Goal: Transaction & Acquisition: Book appointment/travel/reservation

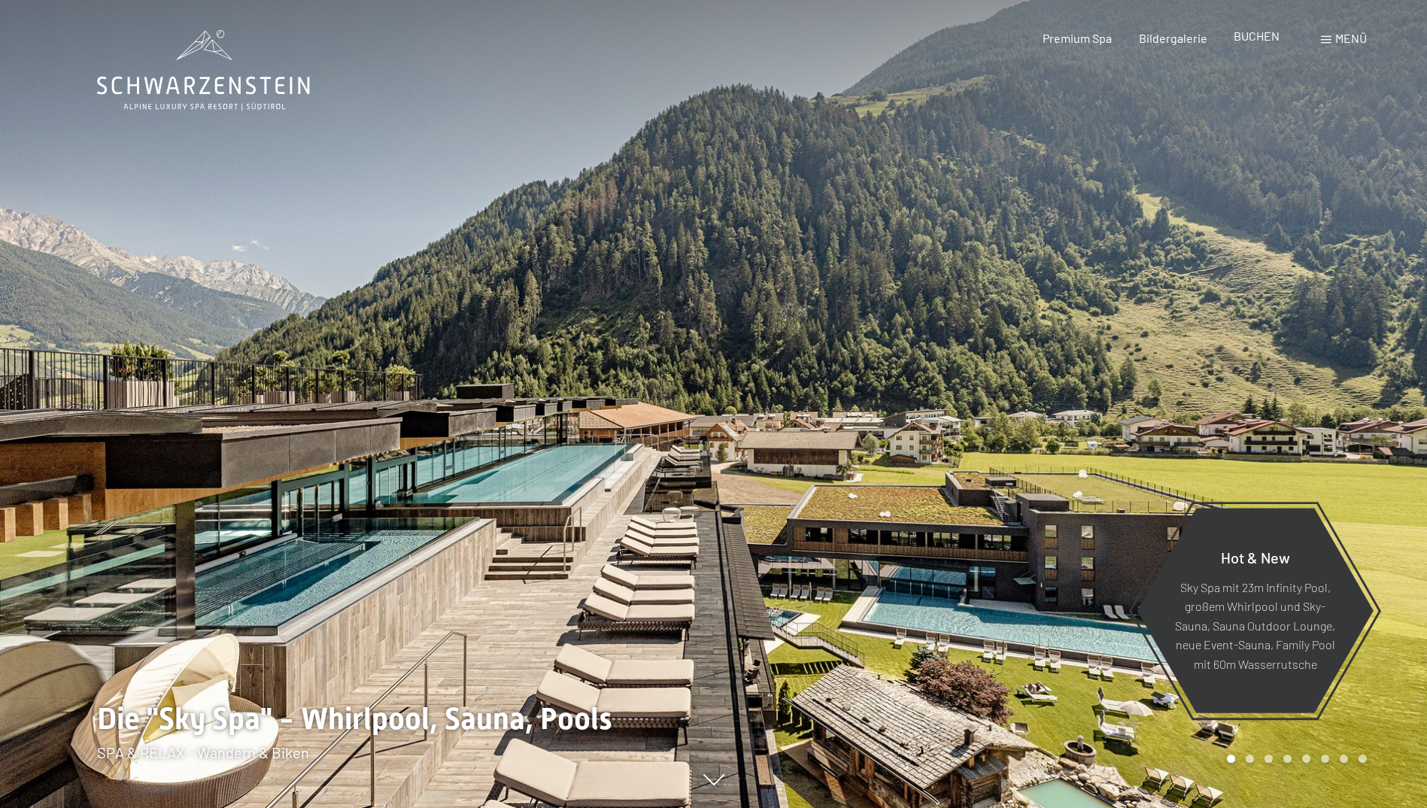
click at [1246, 38] on span "BUCHEN" at bounding box center [1257, 36] width 46 height 14
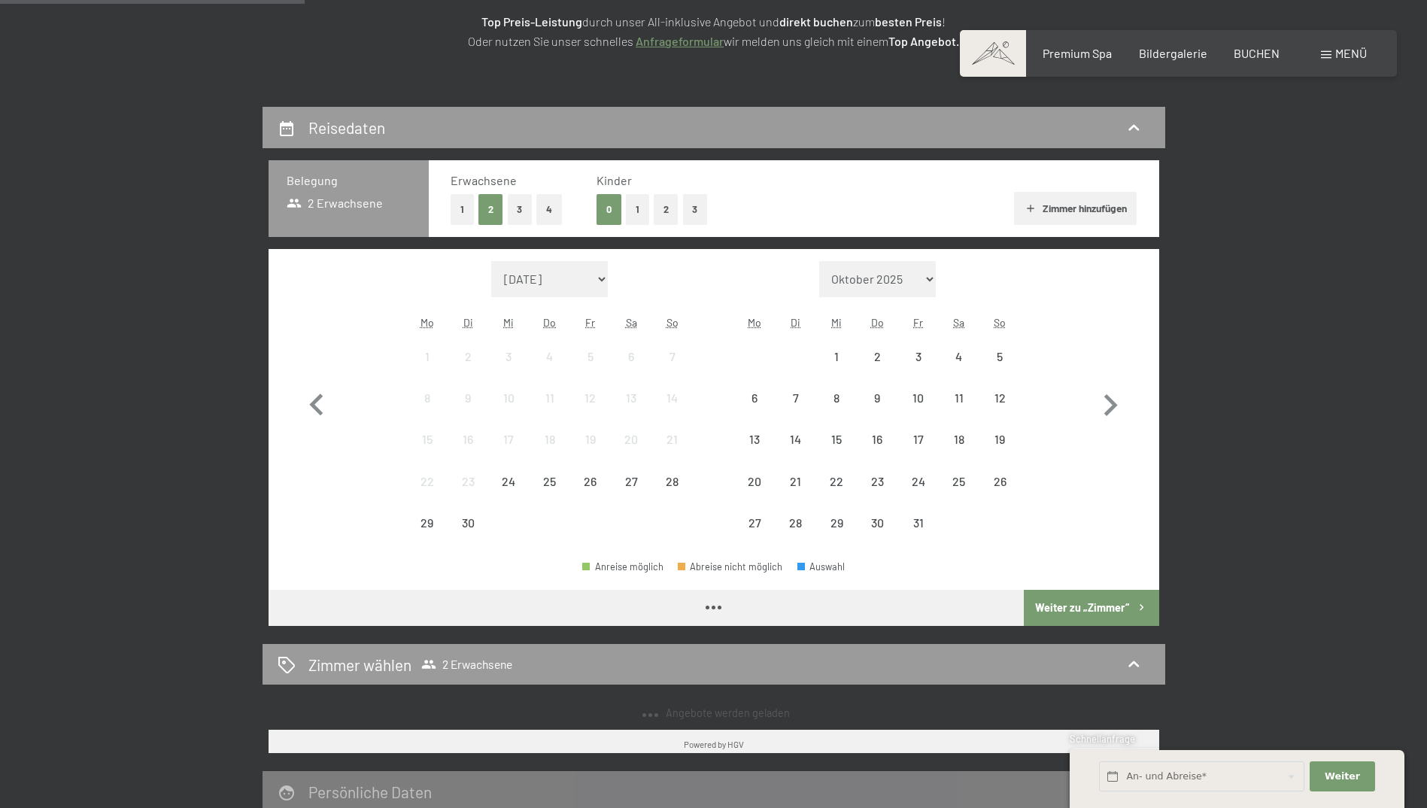
scroll to position [226, 0]
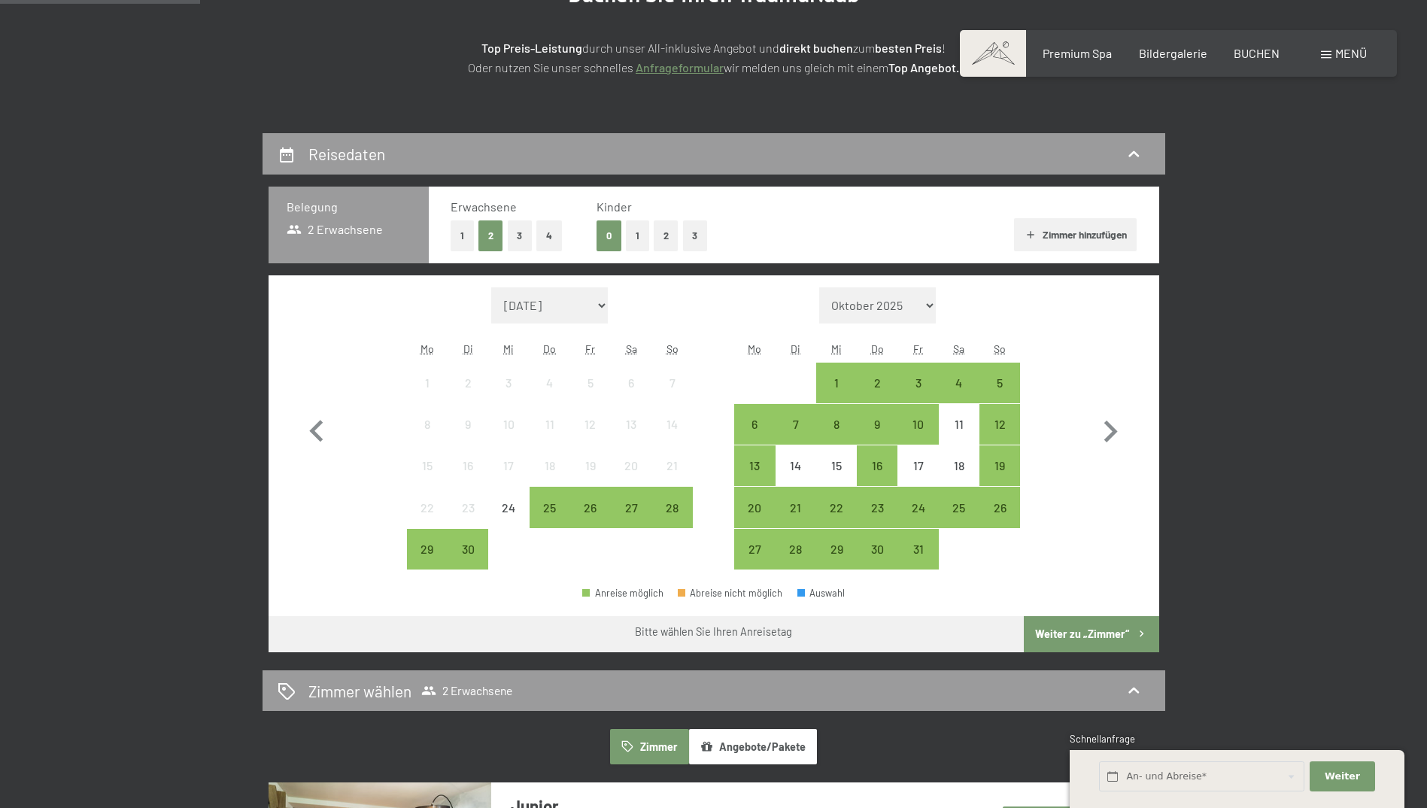
click at [633, 239] on button "1" at bounding box center [637, 235] width 23 height 31
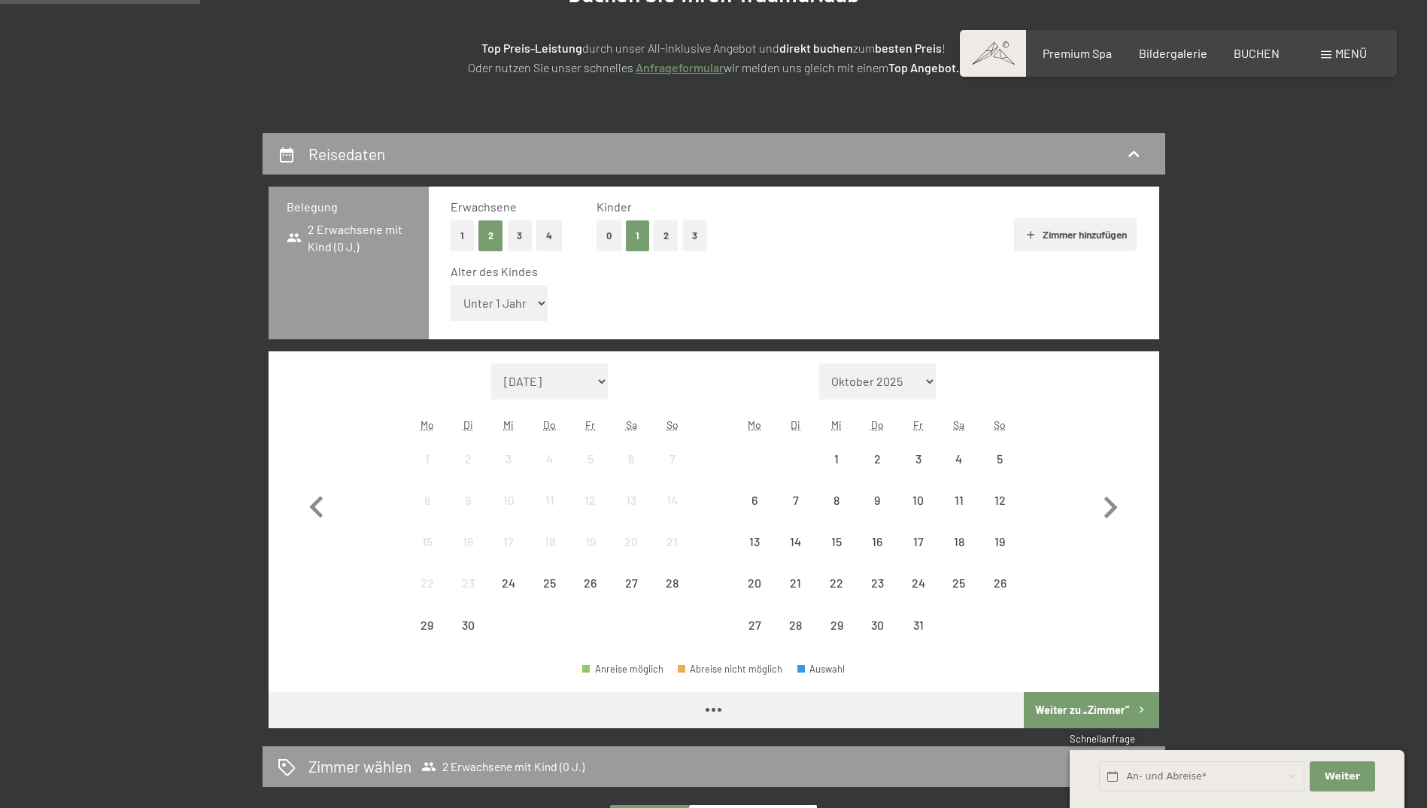
click at [531, 297] on select "Unter 1 Jahr 1 Jahr 2 Jahre 3 Jahre 4 Jahre 5 Jahre 6 Jahre 7 Jahre 8 Jahre 9 J…" at bounding box center [500, 303] width 98 height 36
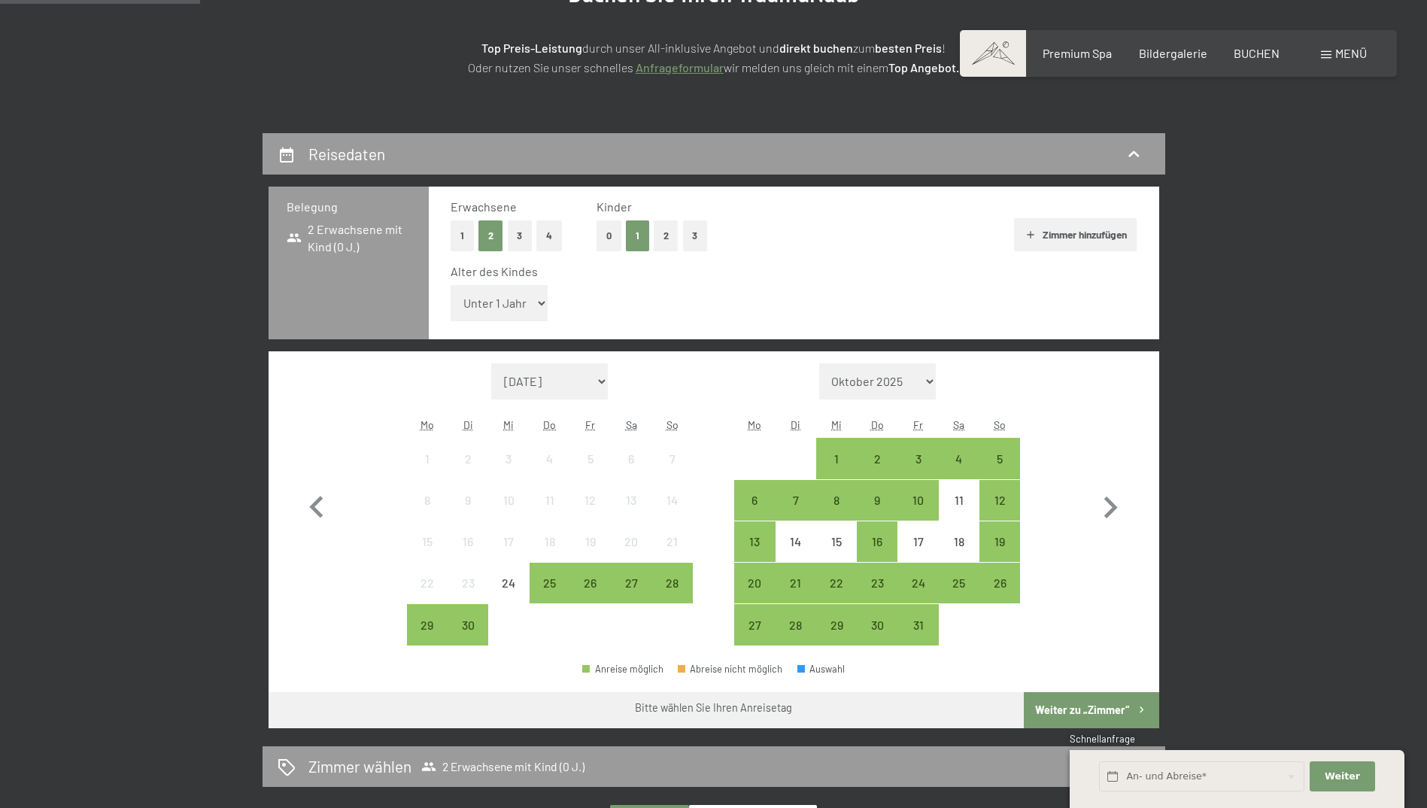
select select "2"
click at [451, 285] on select "Unter 1 Jahr 1 Jahr 2 Jahre 3 Jahre 4 Jahre 5 Jahre 6 Jahre 7 Jahre 8 Jahre 9 J…" at bounding box center [500, 303] width 98 height 36
click at [1106, 516] on icon "button" at bounding box center [1112, 508] width 14 height 22
select select "2025-10-01"
select select "2025-11-01"
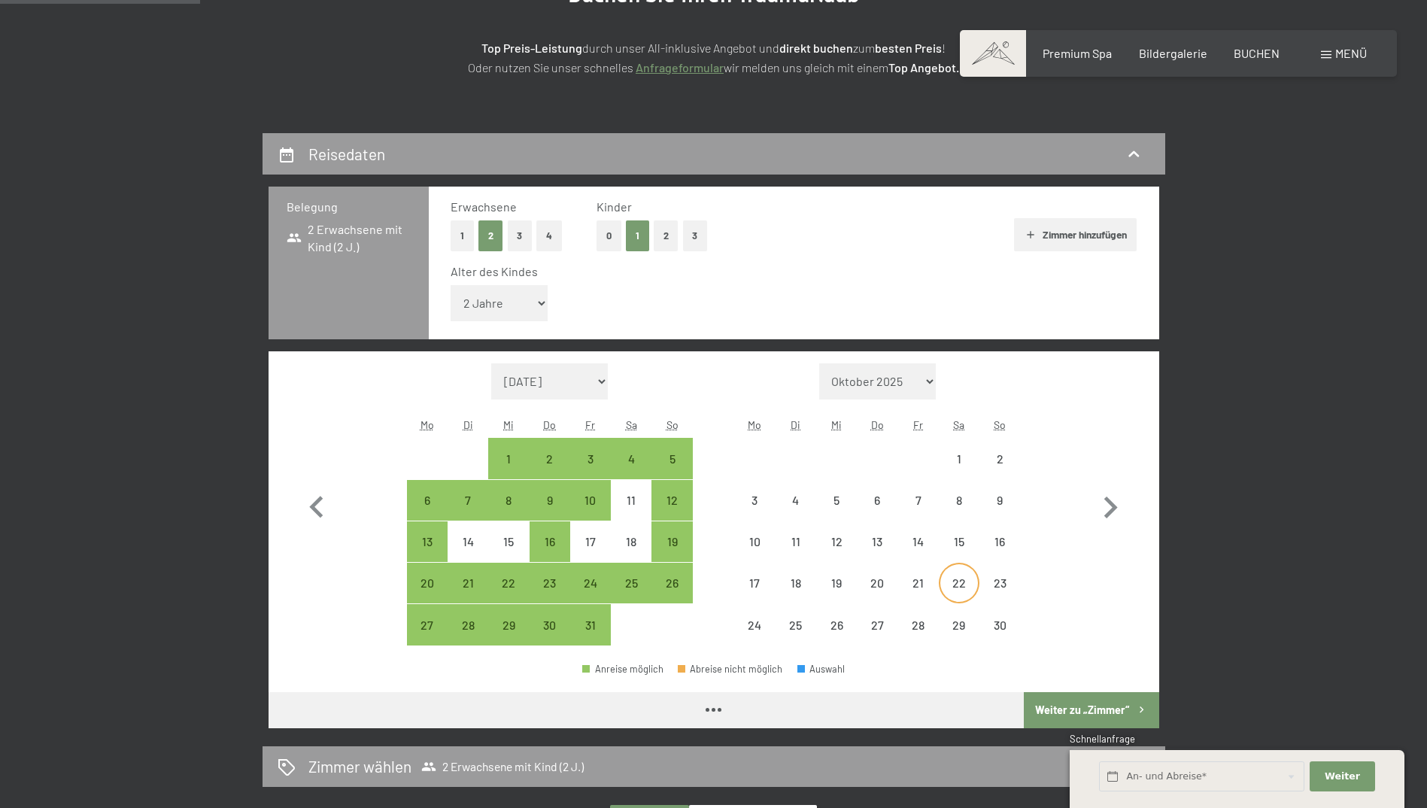
select select "2025-10-01"
select select "2025-11-01"
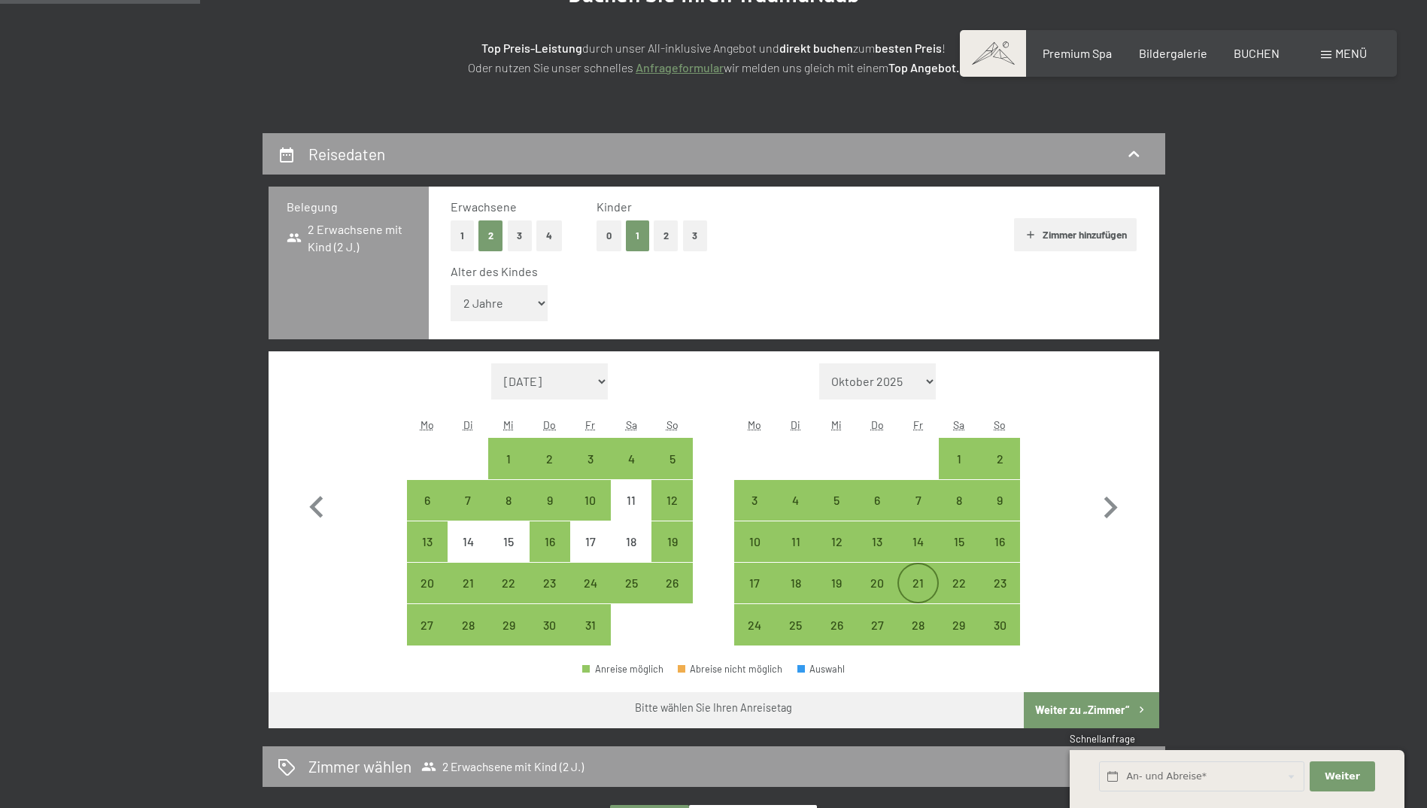
click at [931, 587] on div "21" at bounding box center [918, 596] width 38 height 38
select select "2025-10-01"
select select "2025-11-01"
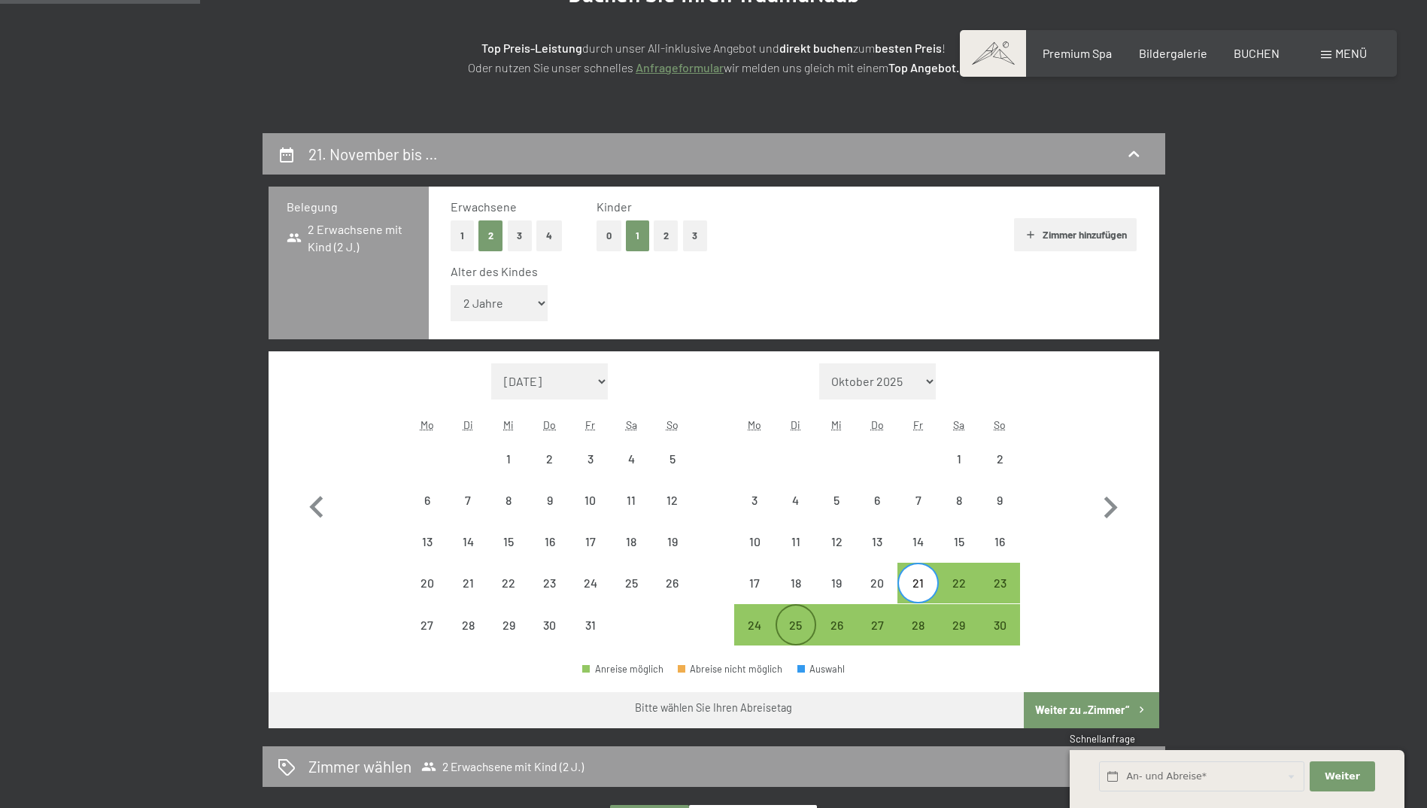
click at [798, 619] on div "25" at bounding box center [796, 638] width 38 height 38
select select "2025-10-01"
select select "2025-11-01"
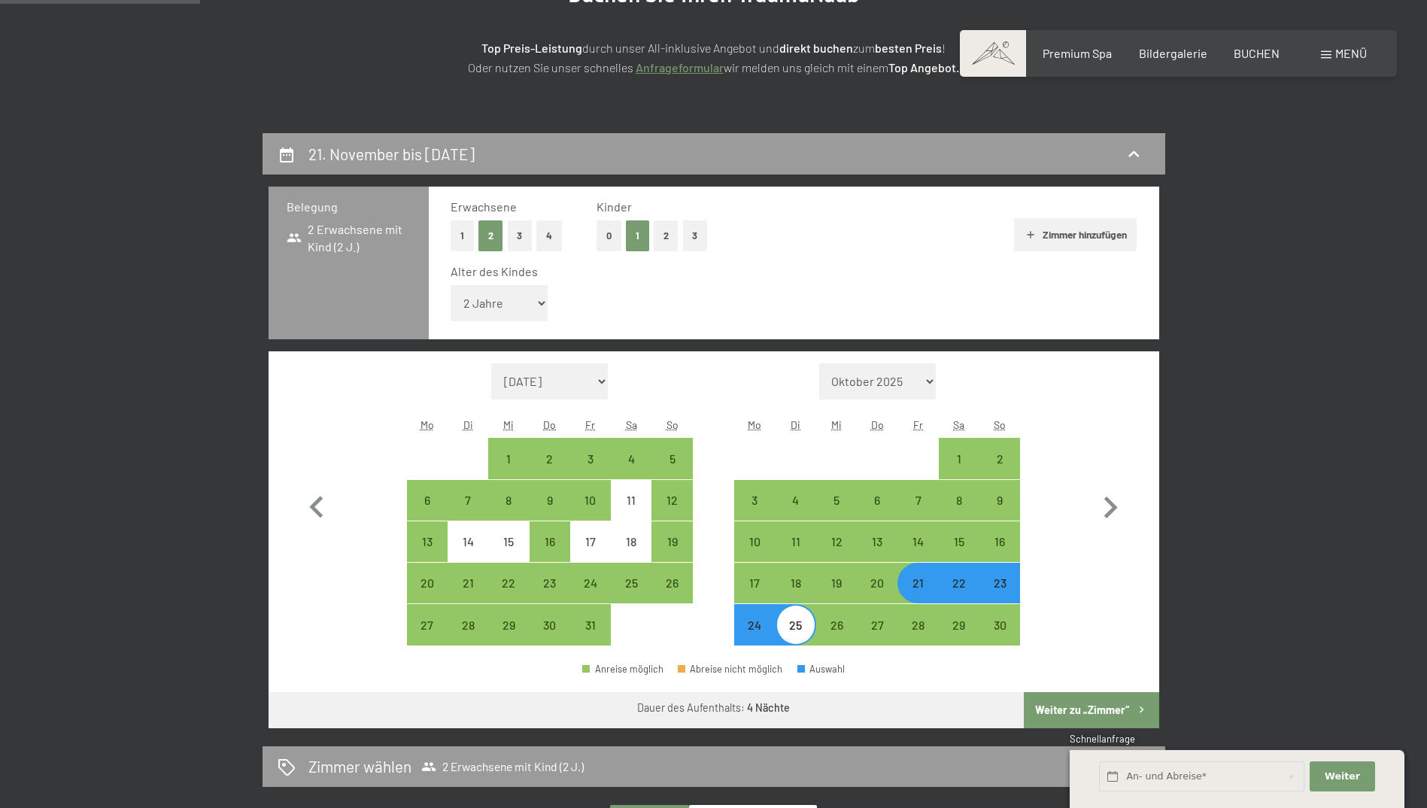
click at [1080, 714] on button "Weiter zu „Zimmer“" at bounding box center [1091, 710] width 135 height 36
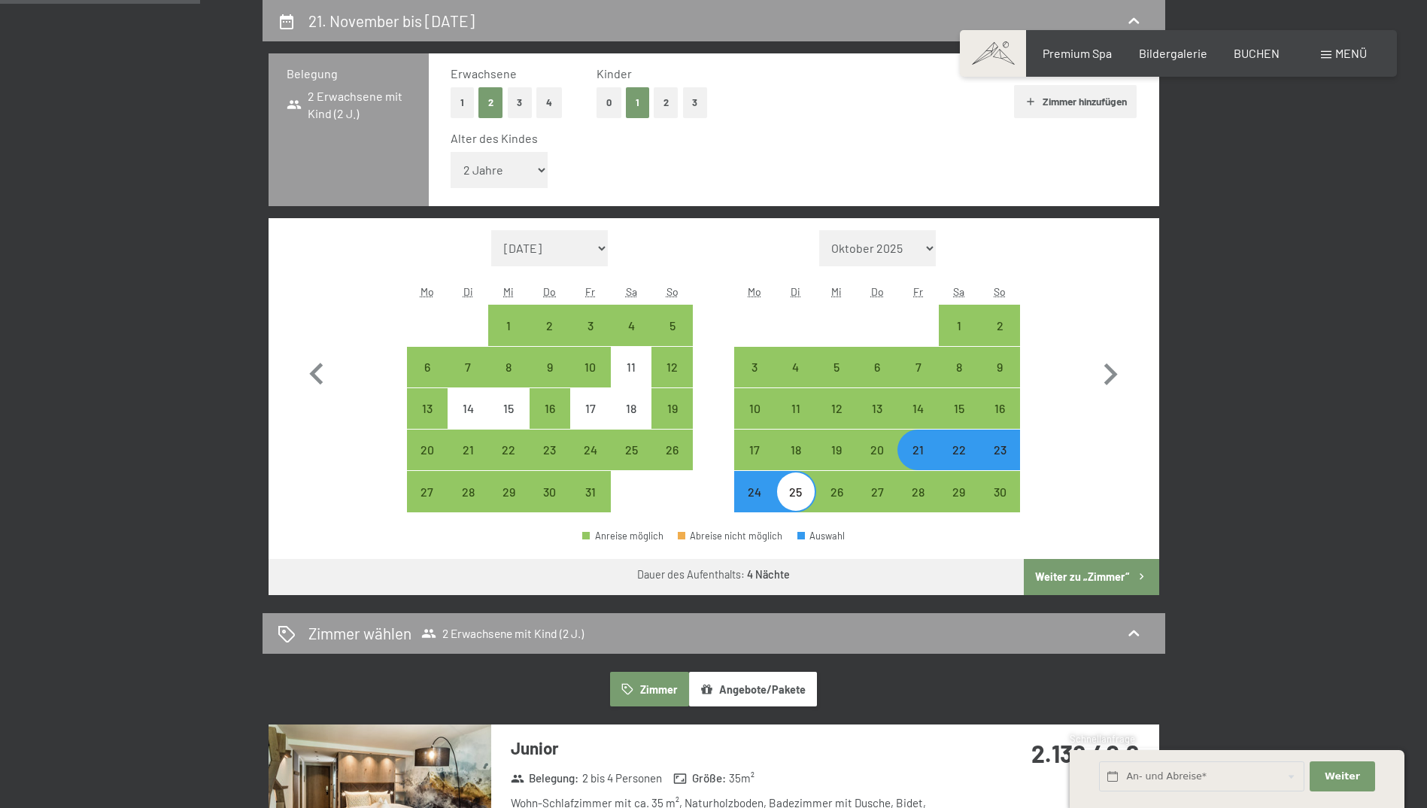
select select "2025-10-01"
select select "2025-11-01"
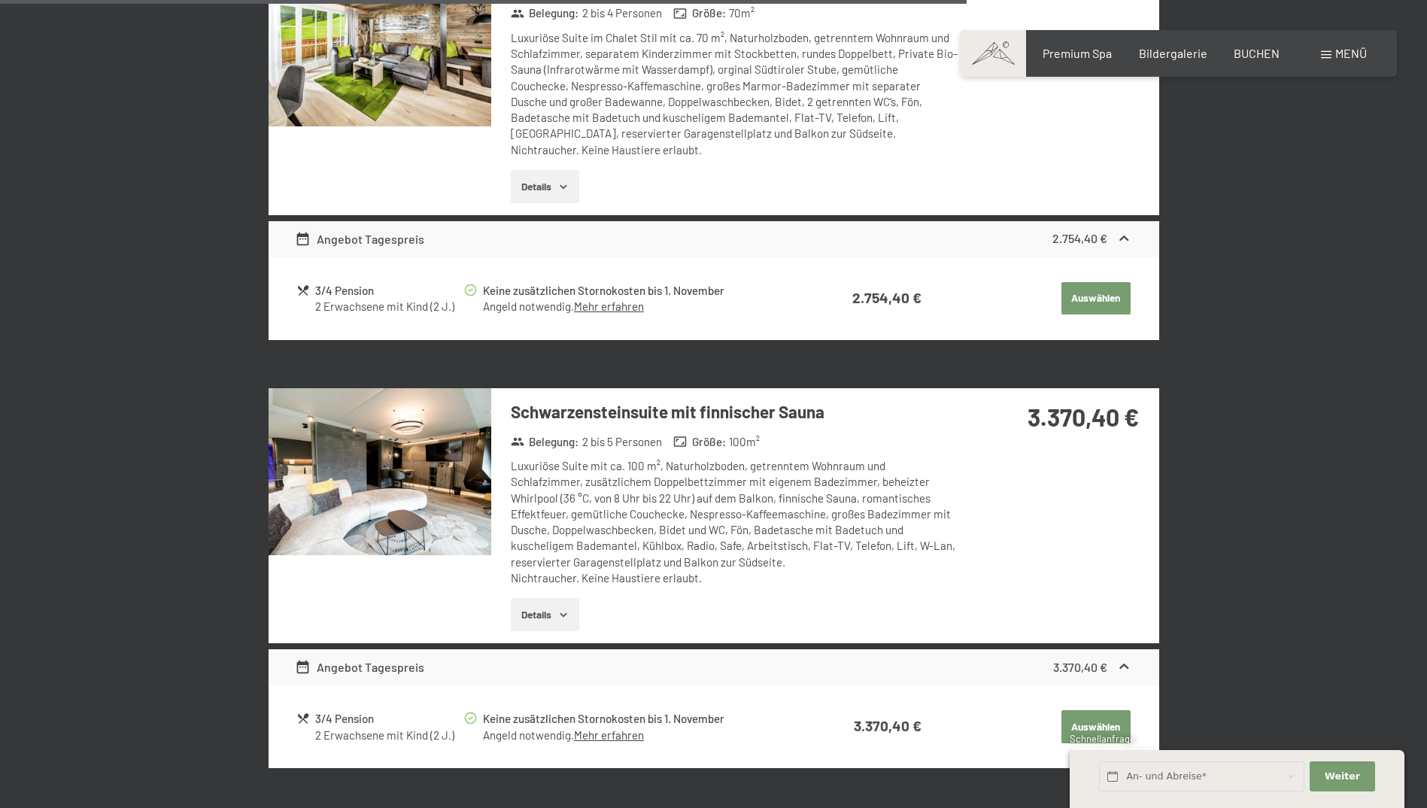
scroll to position [2992, 0]
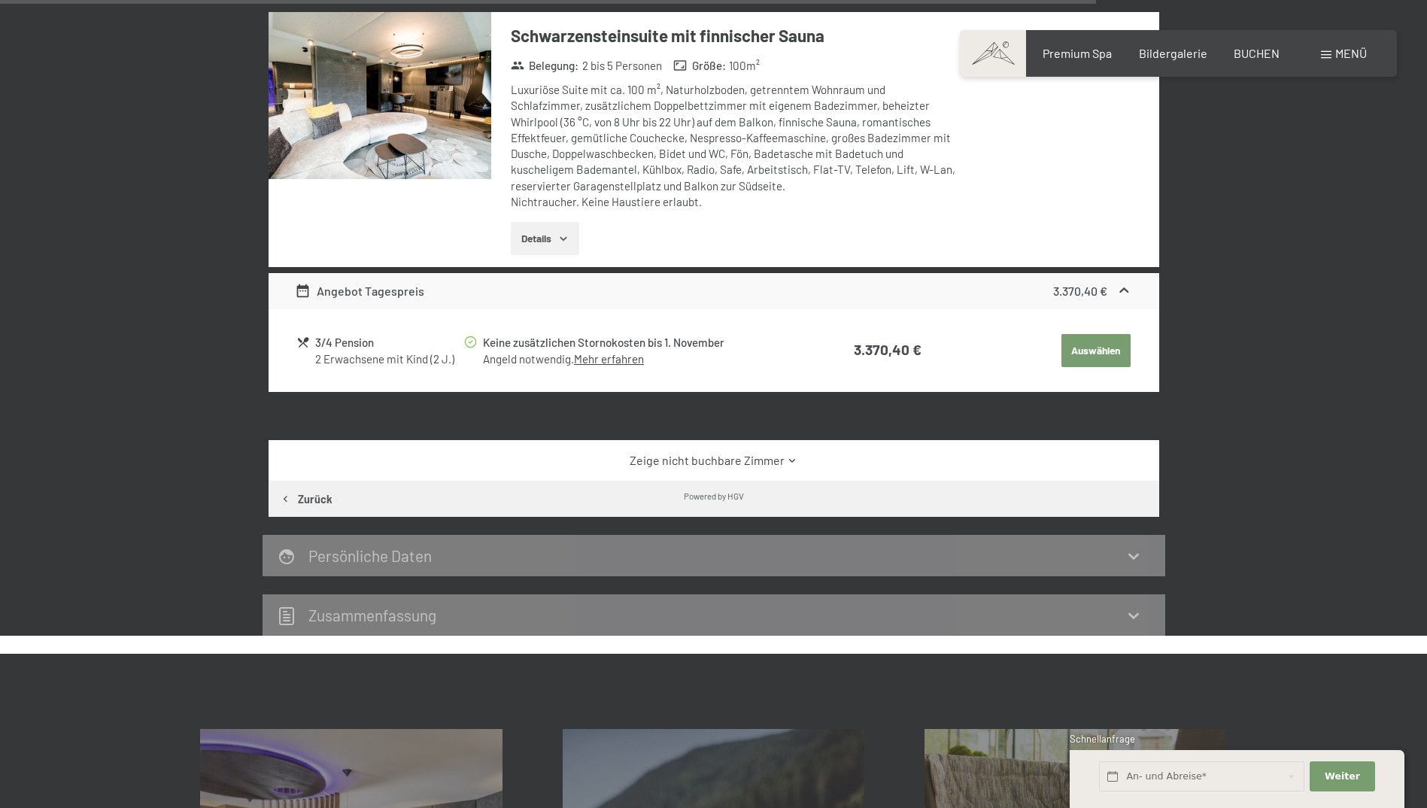
click at [696, 454] on div "Zeige nicht buchbare Zimmer" at bounding box center [714, 460] width 891 height 41
click at [779, 452] on link "Zeige nicht buchbare Zimmer" at bounding box center [713, 460] width 837 height 17
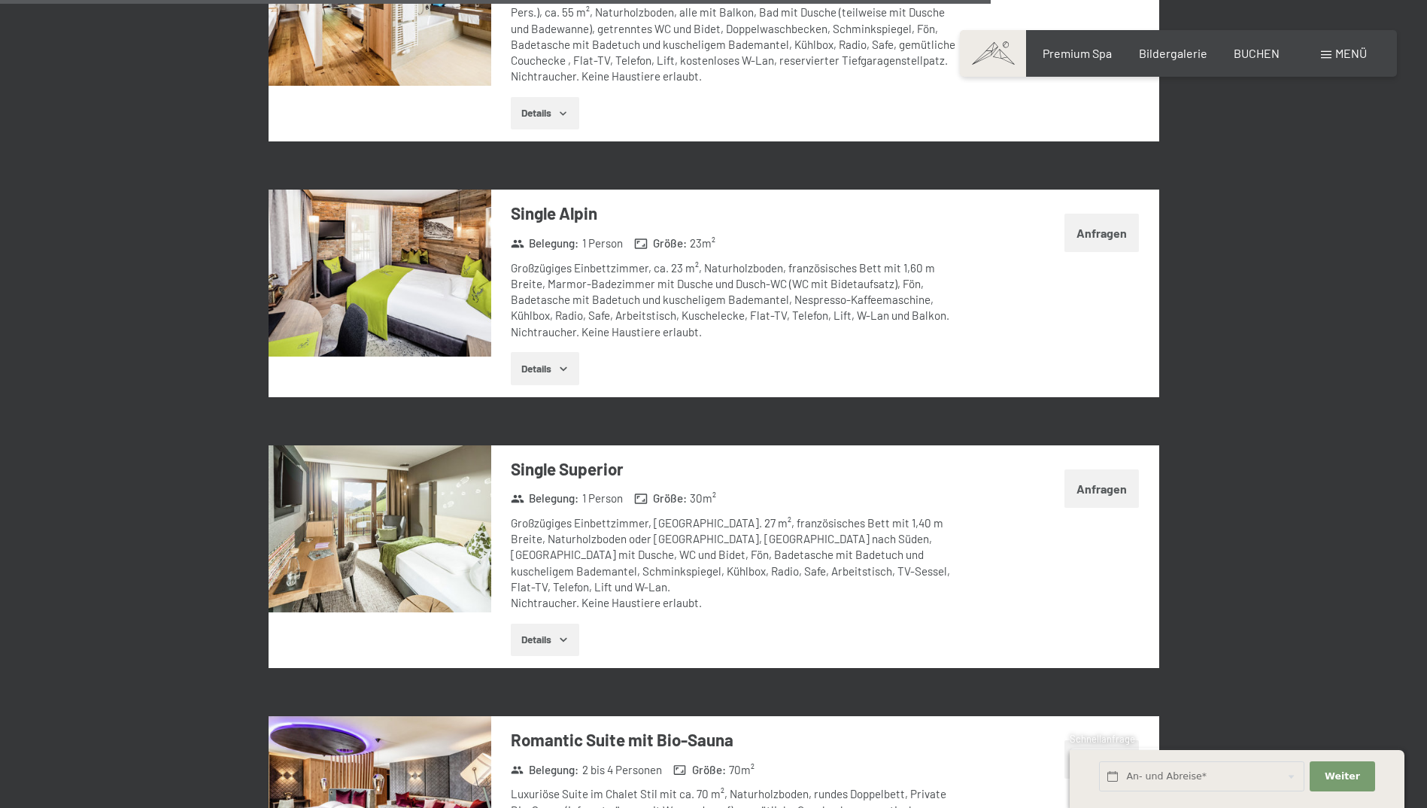
scroll to position [3820, 0]
